Goal: Task Accomplishment & Management: Manage account settings

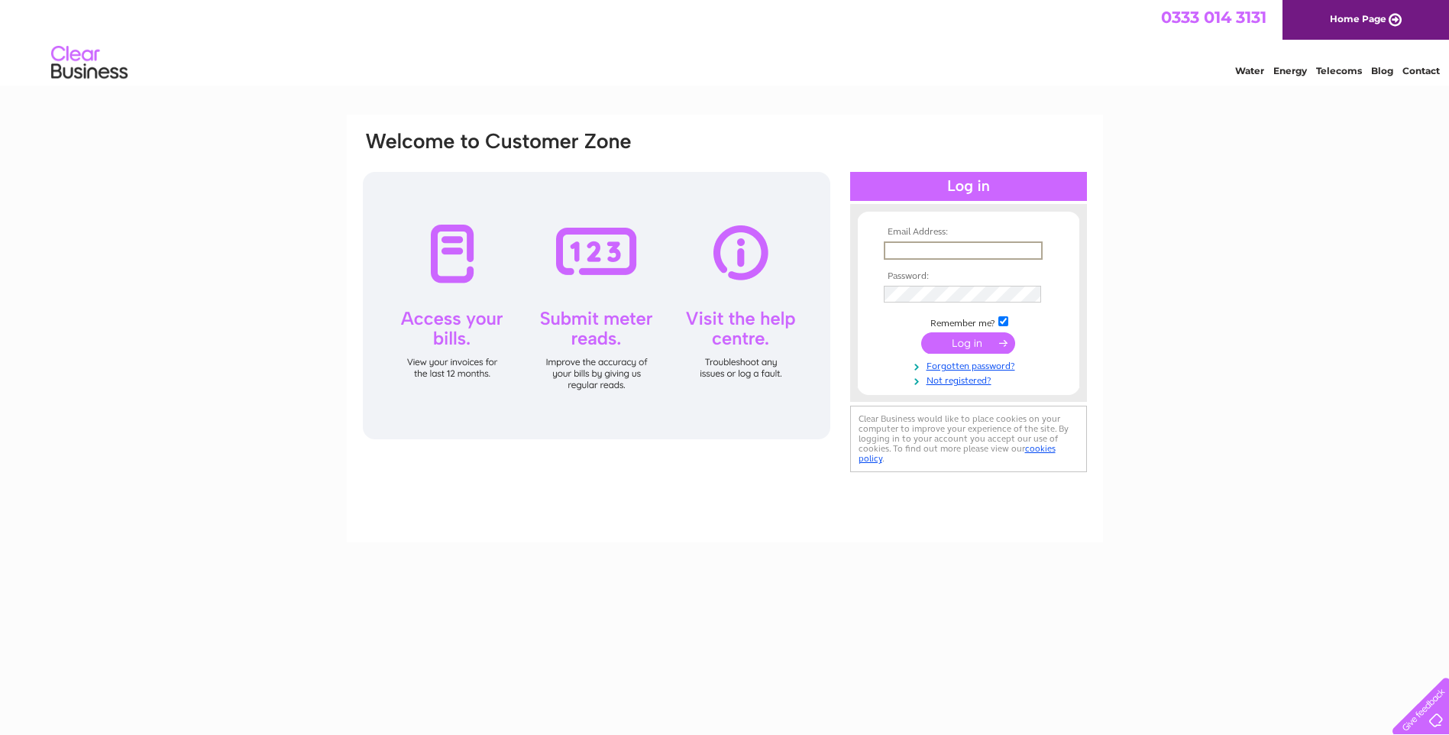
click at [909, 248] on input "text" at bounding box center [963, 250] width 159 height 18
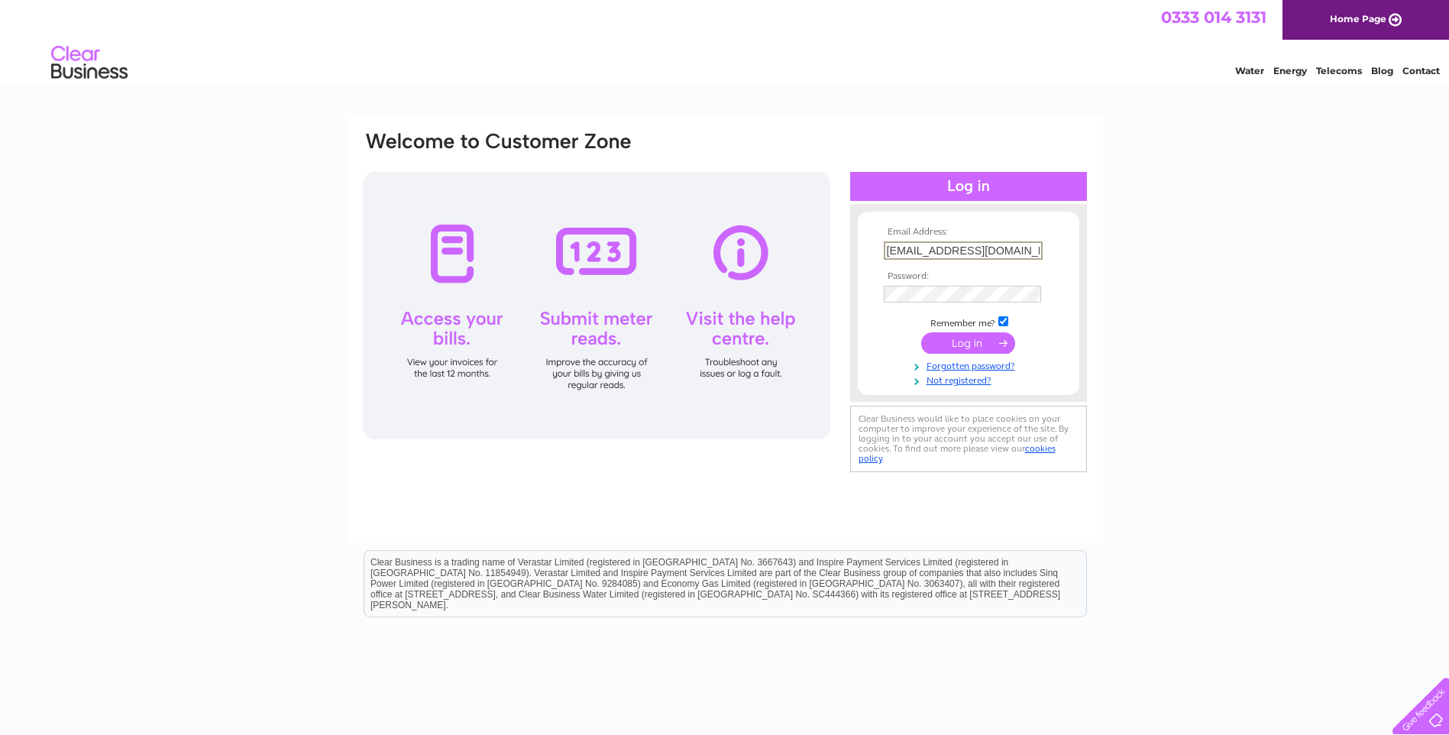
click at [1018, 246] on input "isangster@btconnect.com" at bounding box center [963, 250] width 159 height 18
type input "i"
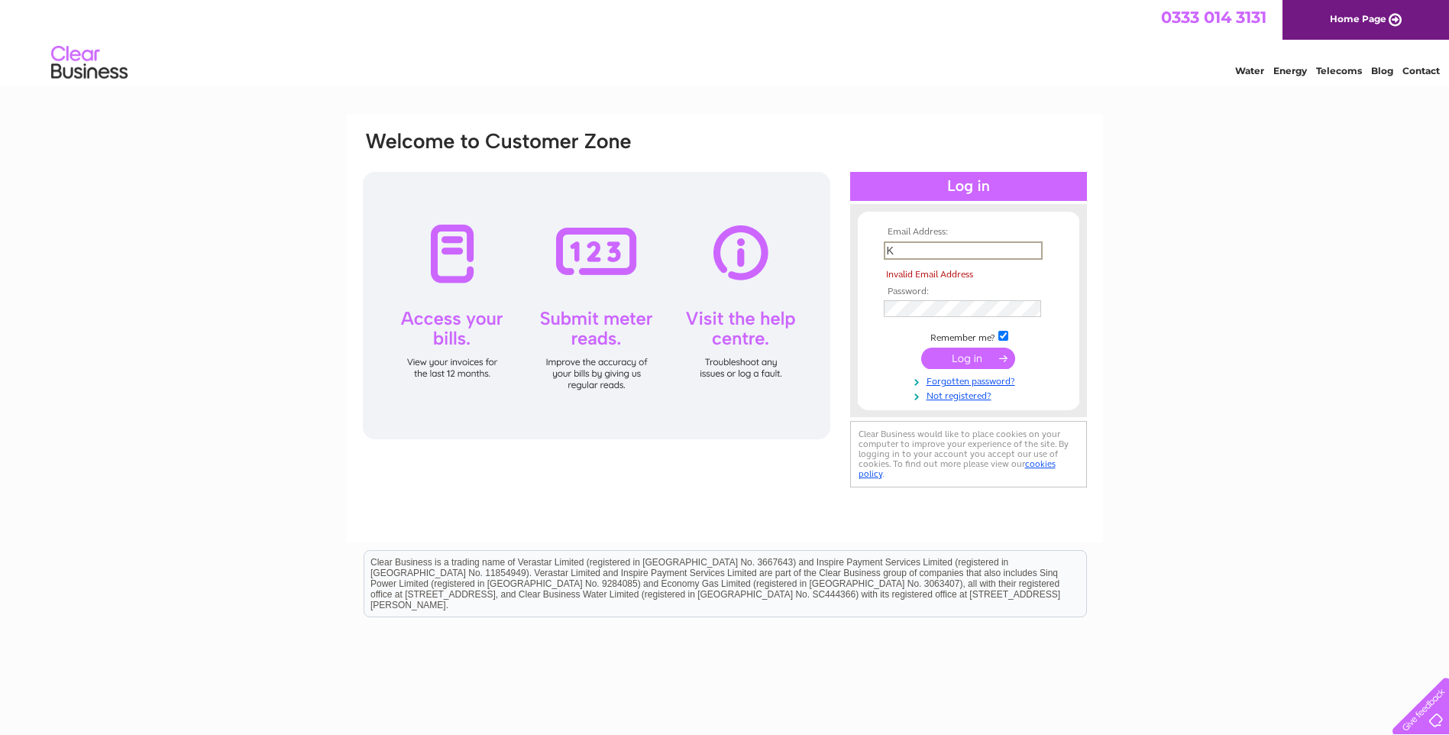
type input "[EMAIL_ADDRESS][DOMAIN_NAME]"
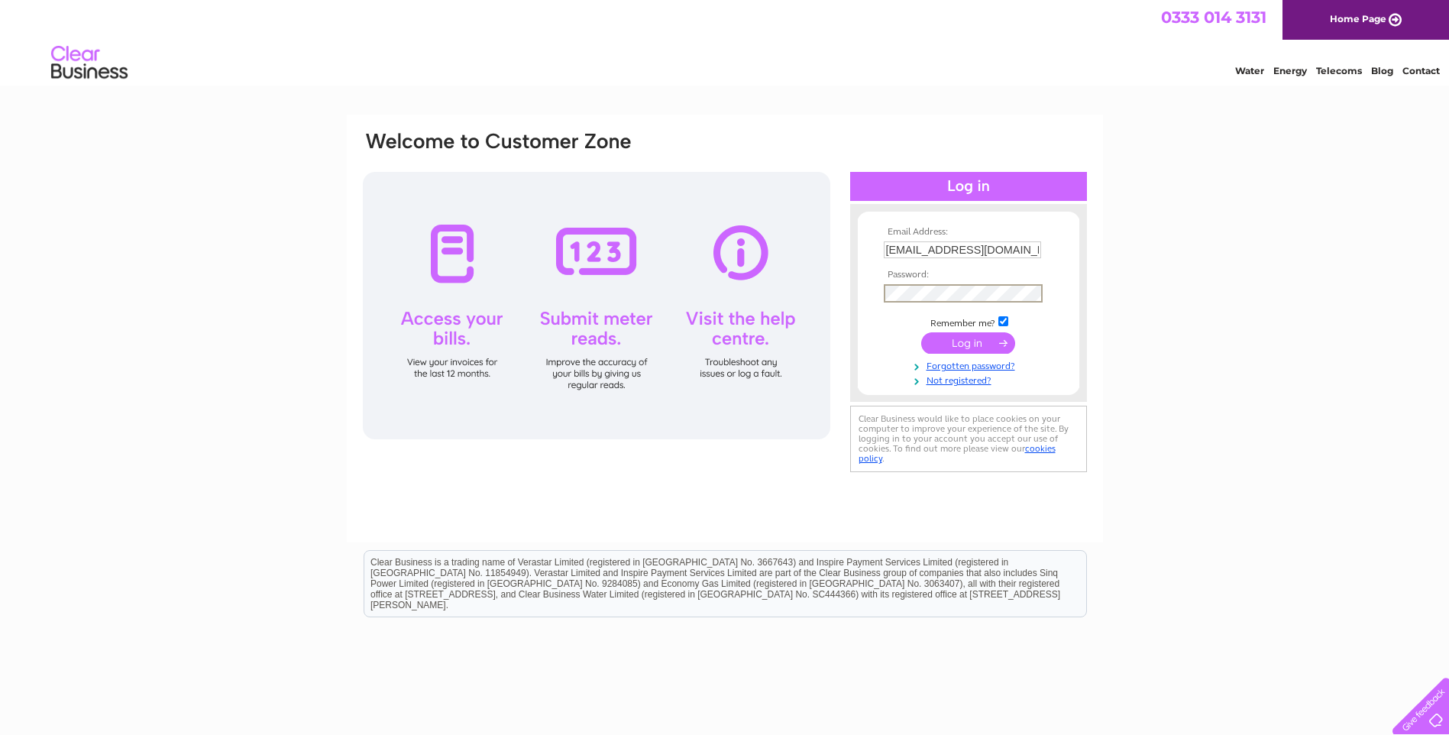
click at [921, 332] on input "submit" at bounding box center [968, 342] width 94 height 21
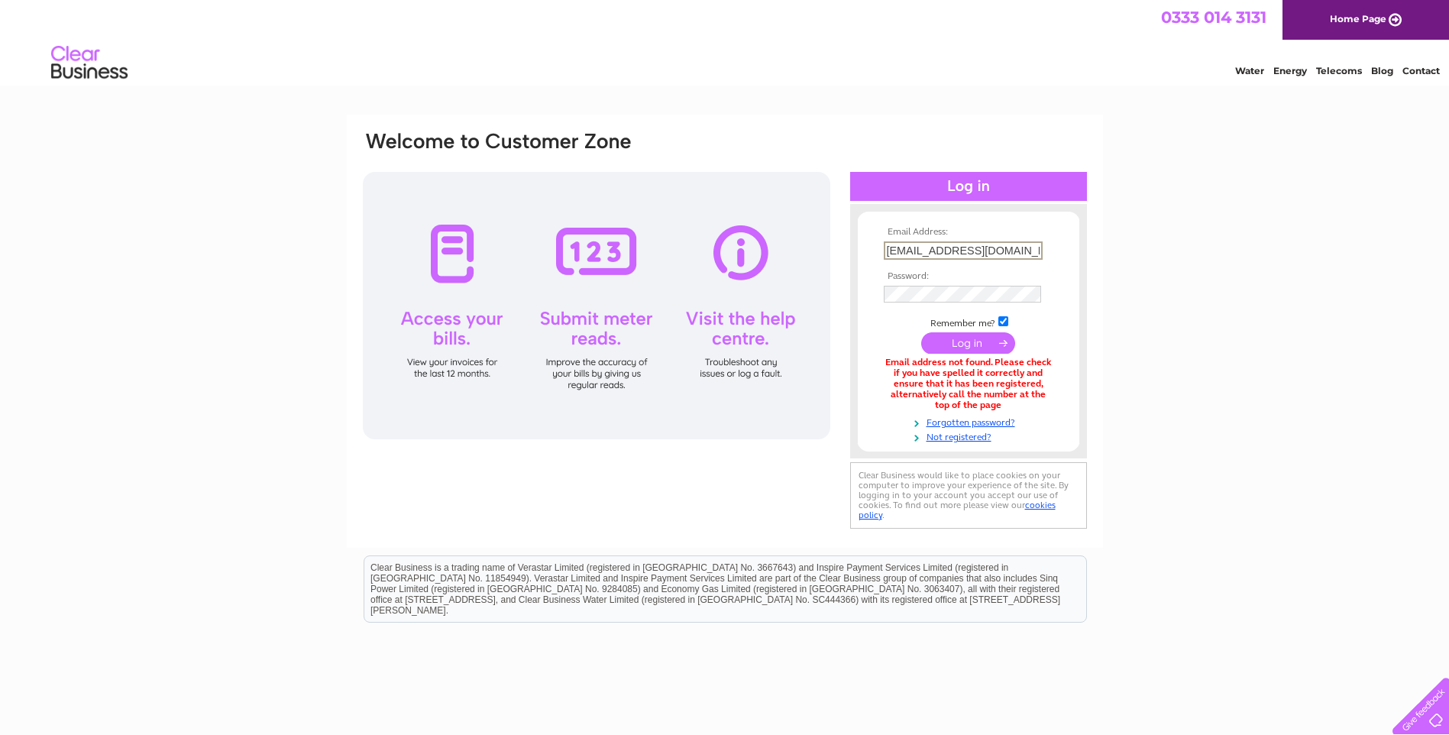
click at [1027, 244] on input "[EMAIL_ADDRESS][DOMAIN_NAME]" at bounding box center [963, 250] width 159 height 18
click at [973, 422] on link "Forgotten password?" at bounding box center [970, 421] width 173 height 15
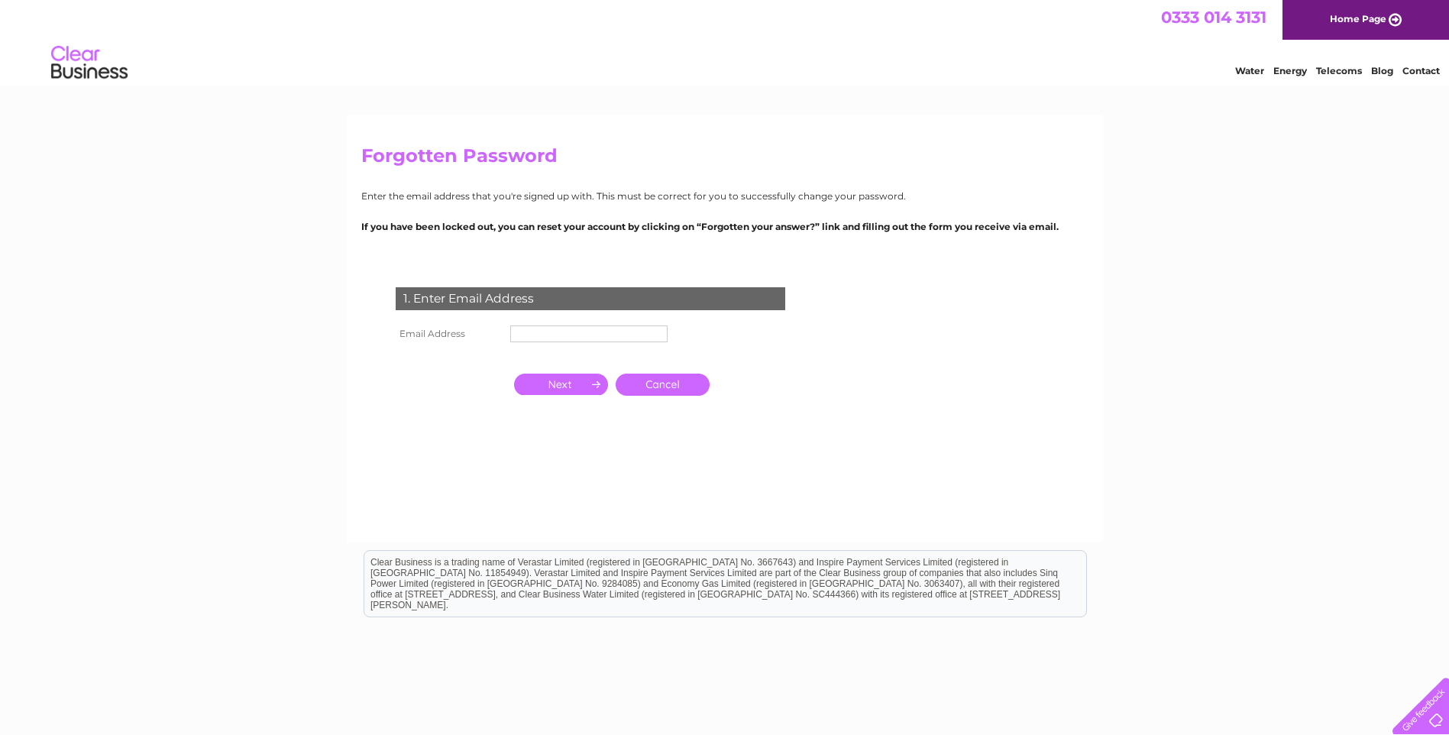
click at [529, 333] on input "text" at bounding box center [588, 333] width 157 height 17
type input "[EMAIL_ADDRESS][DOMAIN_NAME]"
drag, startPoint x: 589, startPoint y: 387, endPoint x: 578, endPoint y: 388, distance: 10.7
click at [583, 388] on input "button" at bounding box center [561, 385] width 94 height 21
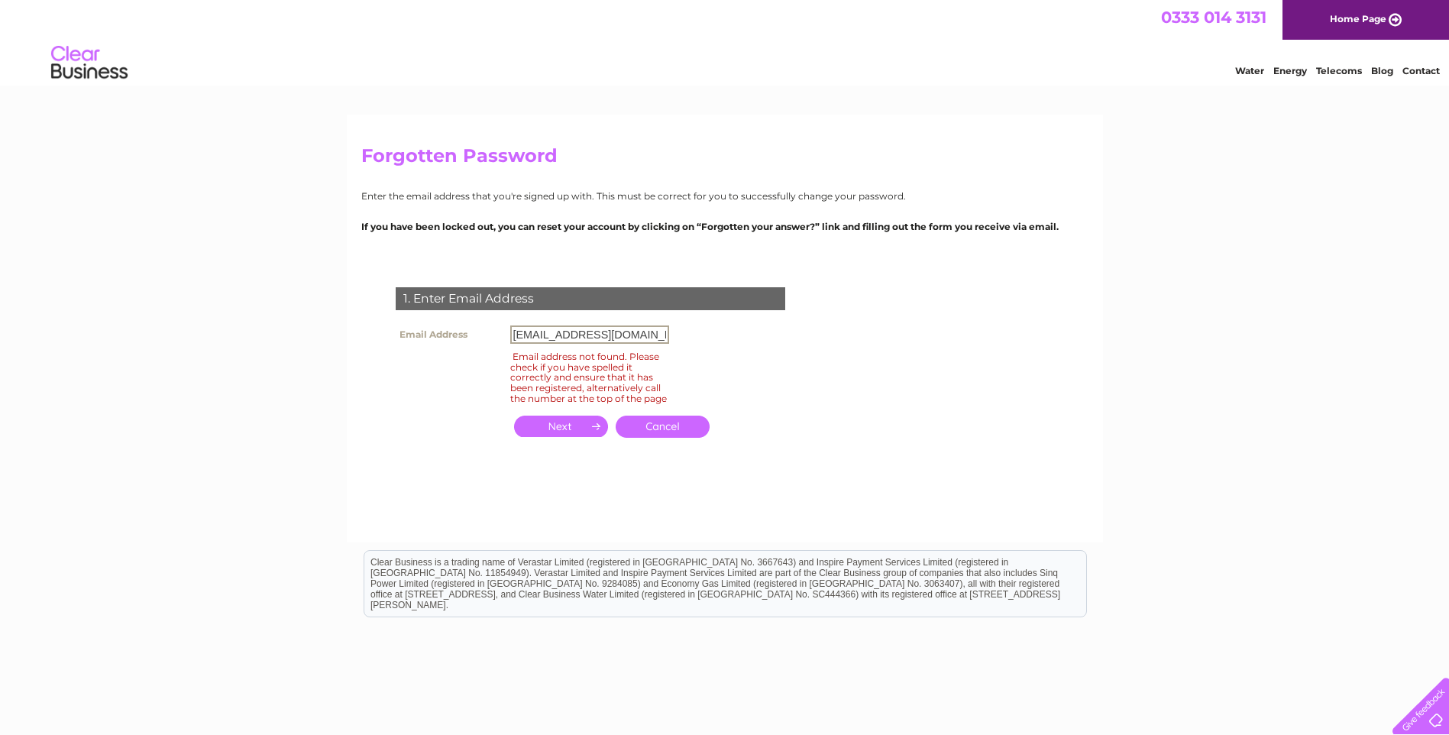
drag, startPoint x: 662, startPoint y: 330, endPoint x: 636, endPoint y: 336, distance: 26.7
click at [638, 335] on input "[EMAIL_ADDRESS][DOMAIN_NAME]" at bounding box center [589, 334] width 159 height 18
drag, startPoint x: 273, startPoint y: 178, endPoint x: 276, endPoint y: 170, distance: 8.0
click at [276, 170] on div "Forgotten Password Enter the email address that you're signed up with. This mus…" at bounding box center [724, 459] width 1449 height 689
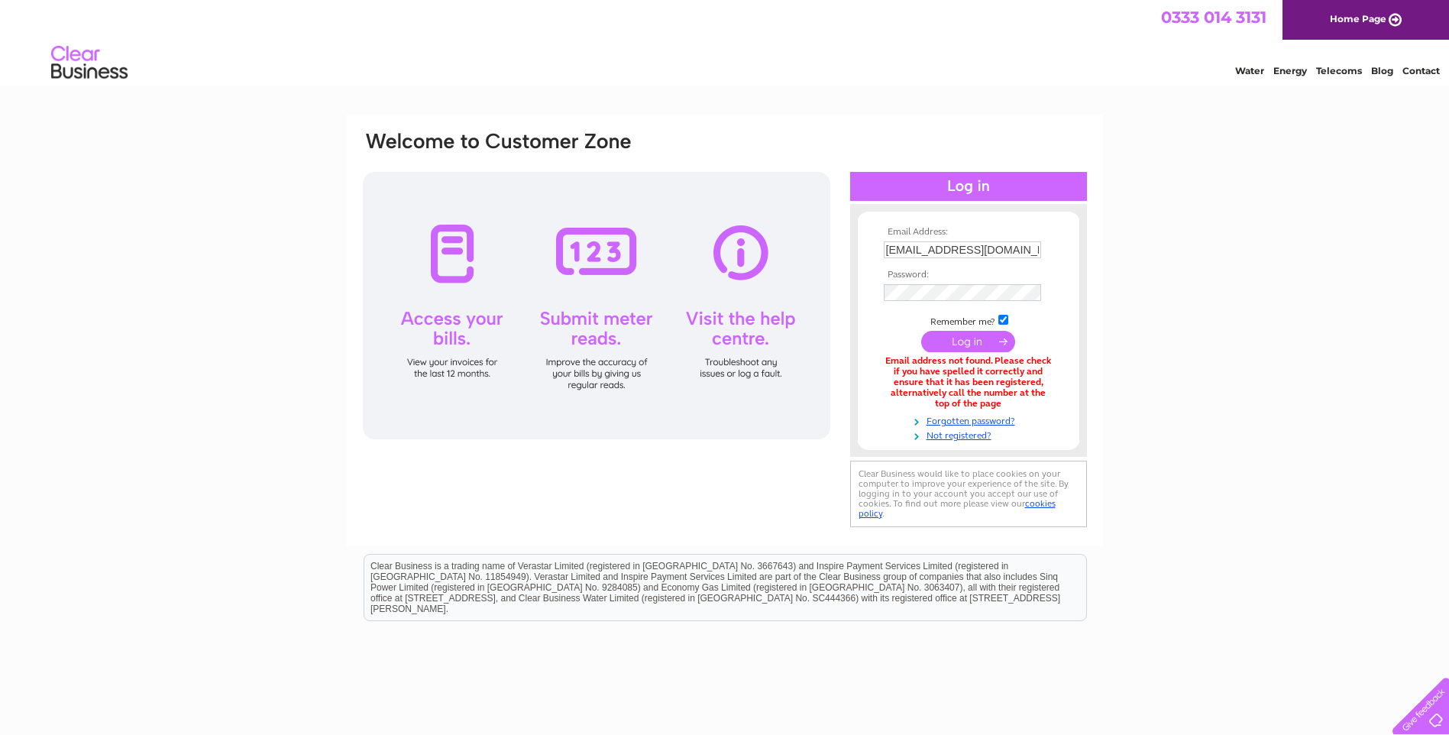
click at [1089, 89] on html "0333 014 3131 Home Page Water Energy Telecoms Blog Contact" at bounding box center [724, 44] width 1449 height 89
click at [458, 238] on div at bounding box center [597, 305] width 468 height 267
click at [457, 238] on div at bounding box center [597, 305] width 468 height 267
click at [456, 238] on div at bounding box center [597, 305] width 468 height 267
